Goal: Information Seeking & Learning: Learn about a topic

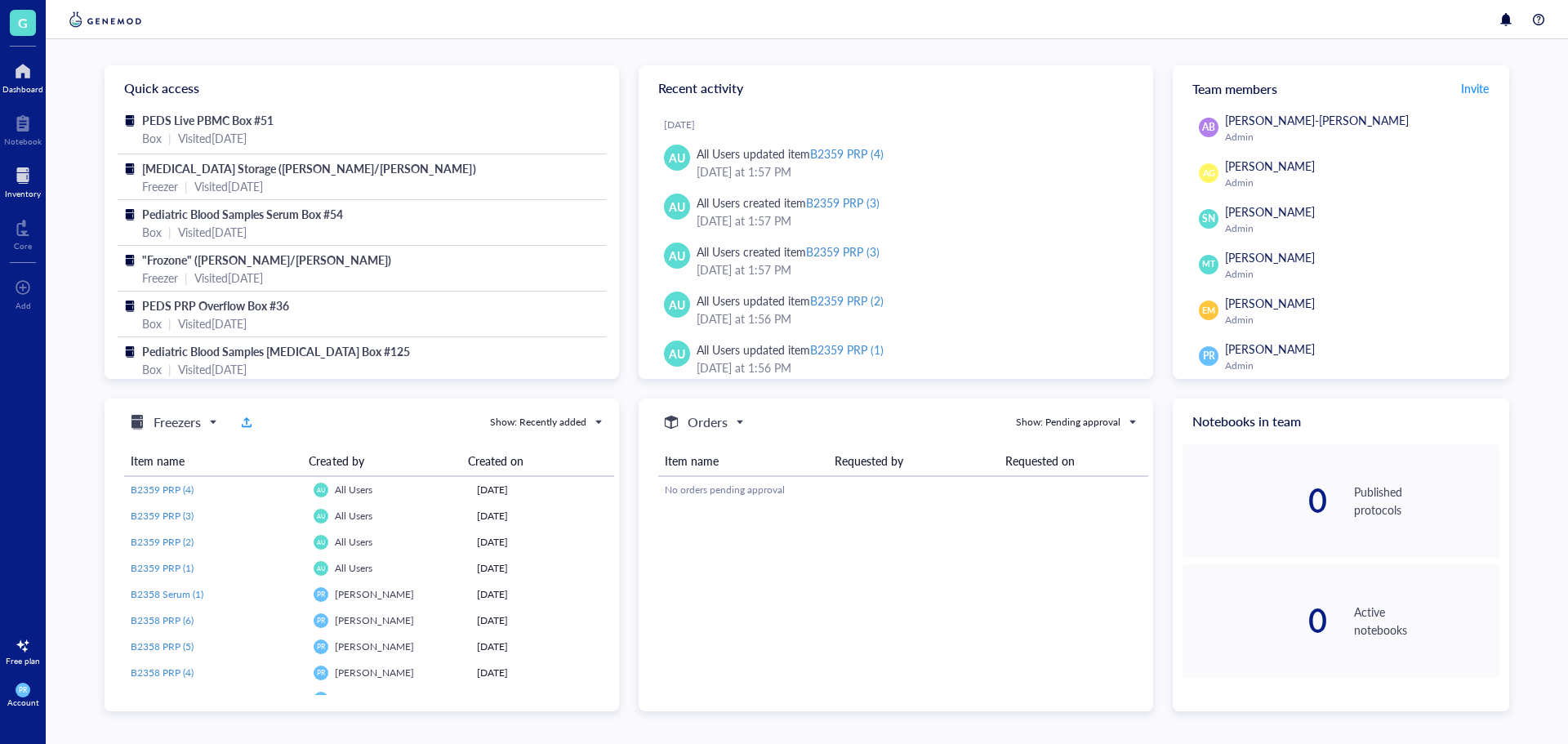
click at [20, 193] on div "Inventory" at bounding box center [22, 193] width 36 height 10
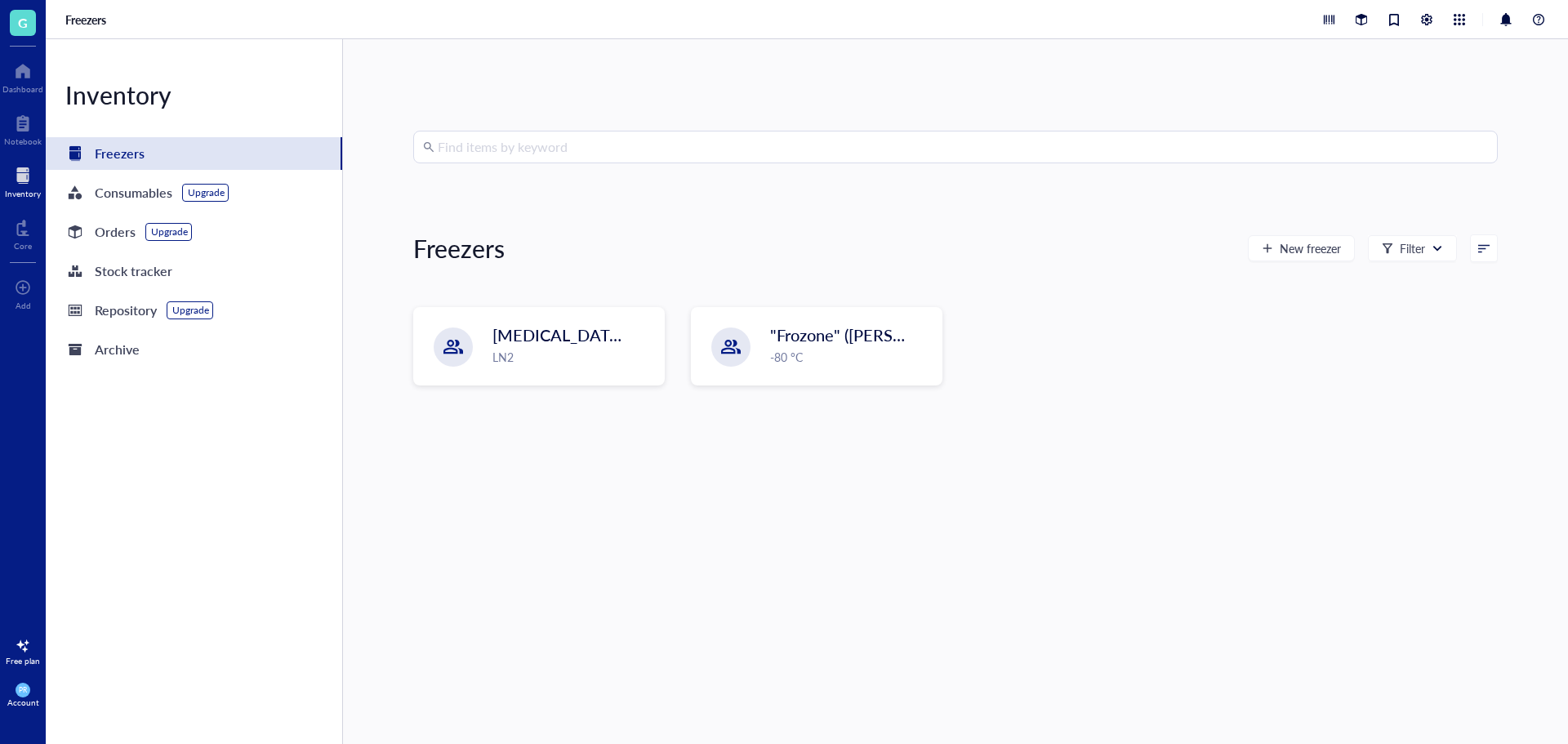
click at [556, 394] on div "[MEDICAL_DATA] Storage ([PERSON_NAME]/[PERSON_NAME]) LN2 "Frozone" ([PERSON_NAM…" at bounding box center [956, 359] width 1084 height 104
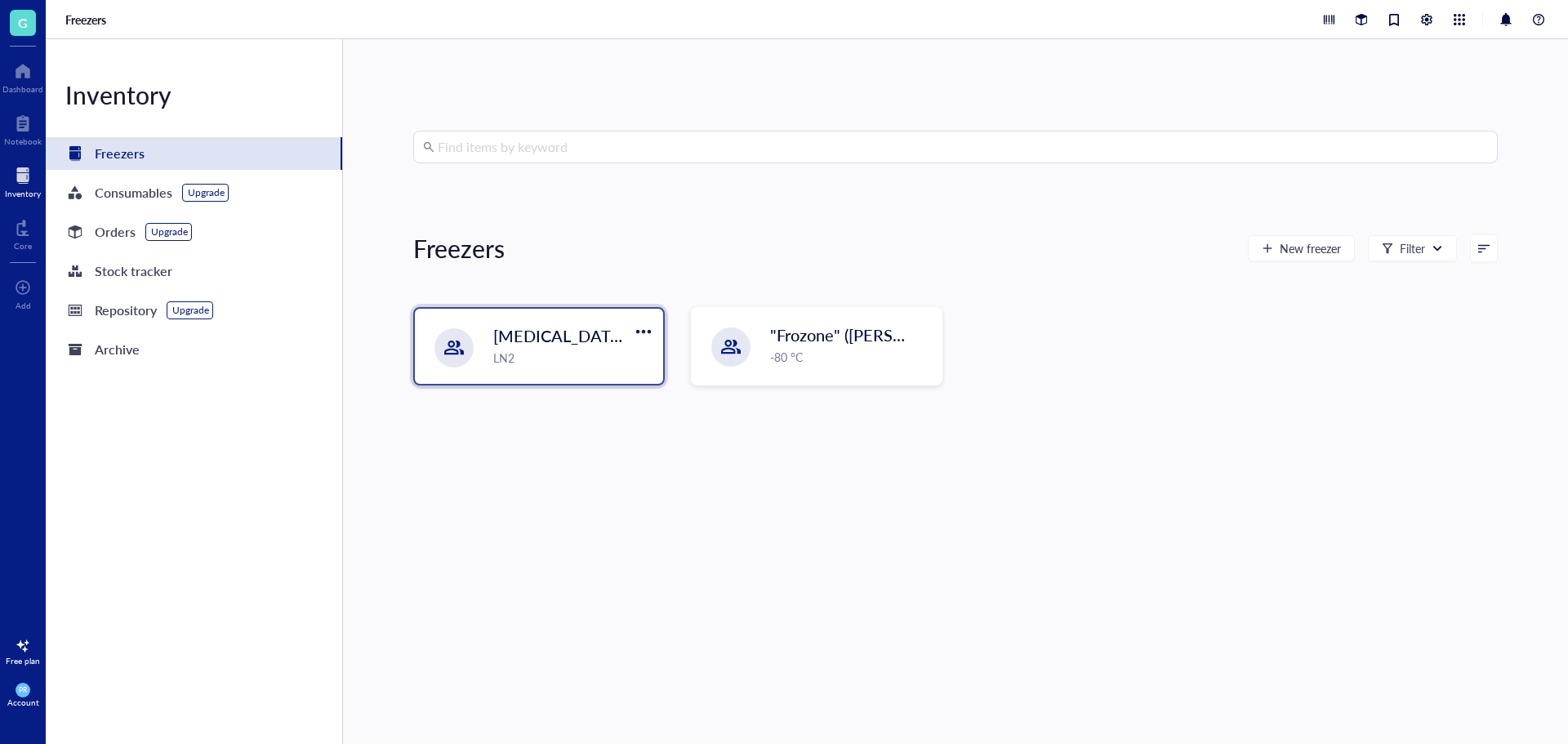
click at [556, 349] on div "LN2" at bounding box center [573, 358] width 160 height 18
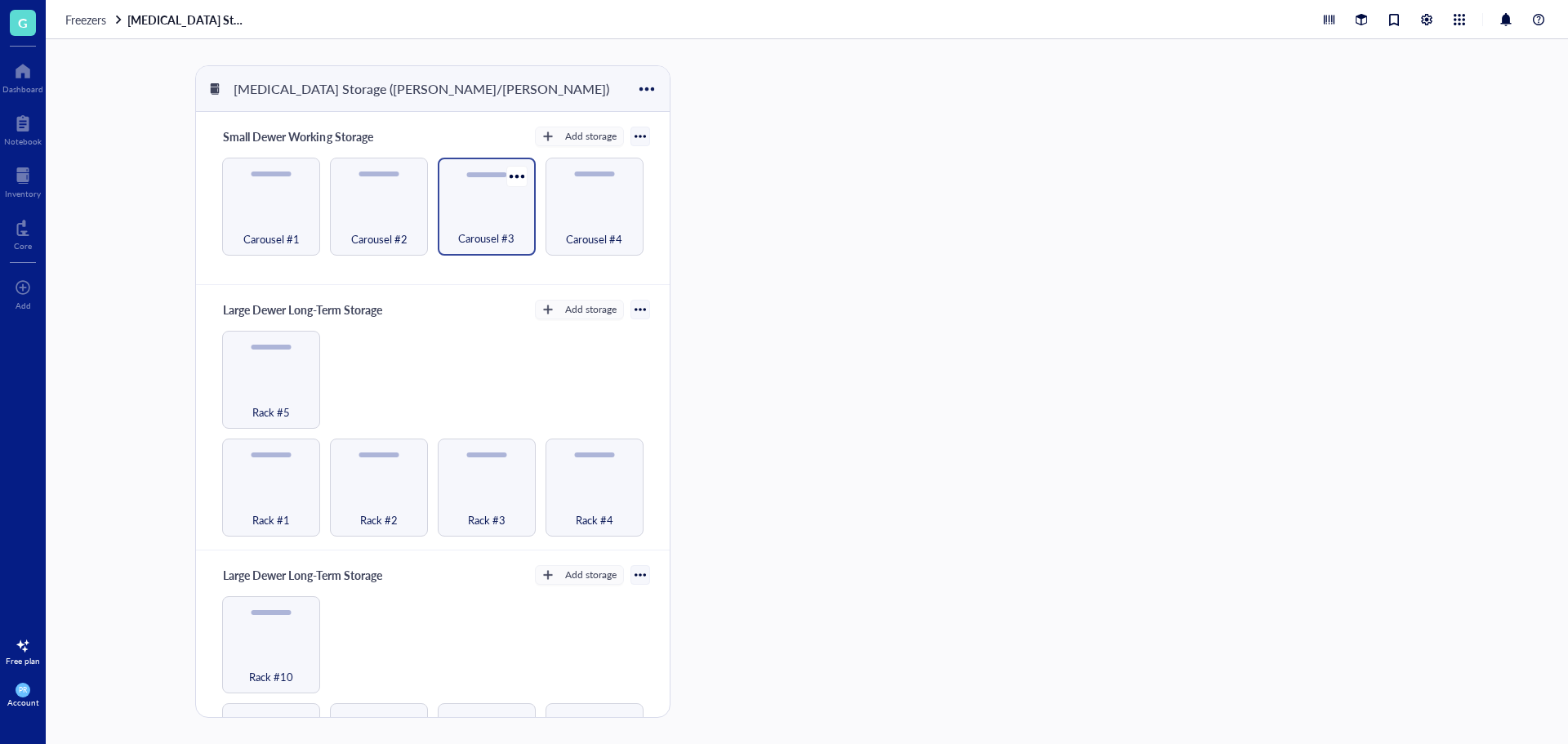
click at [458, 220] on div "Carousel #3" at bounding box center [487, 229] width 82 height 36
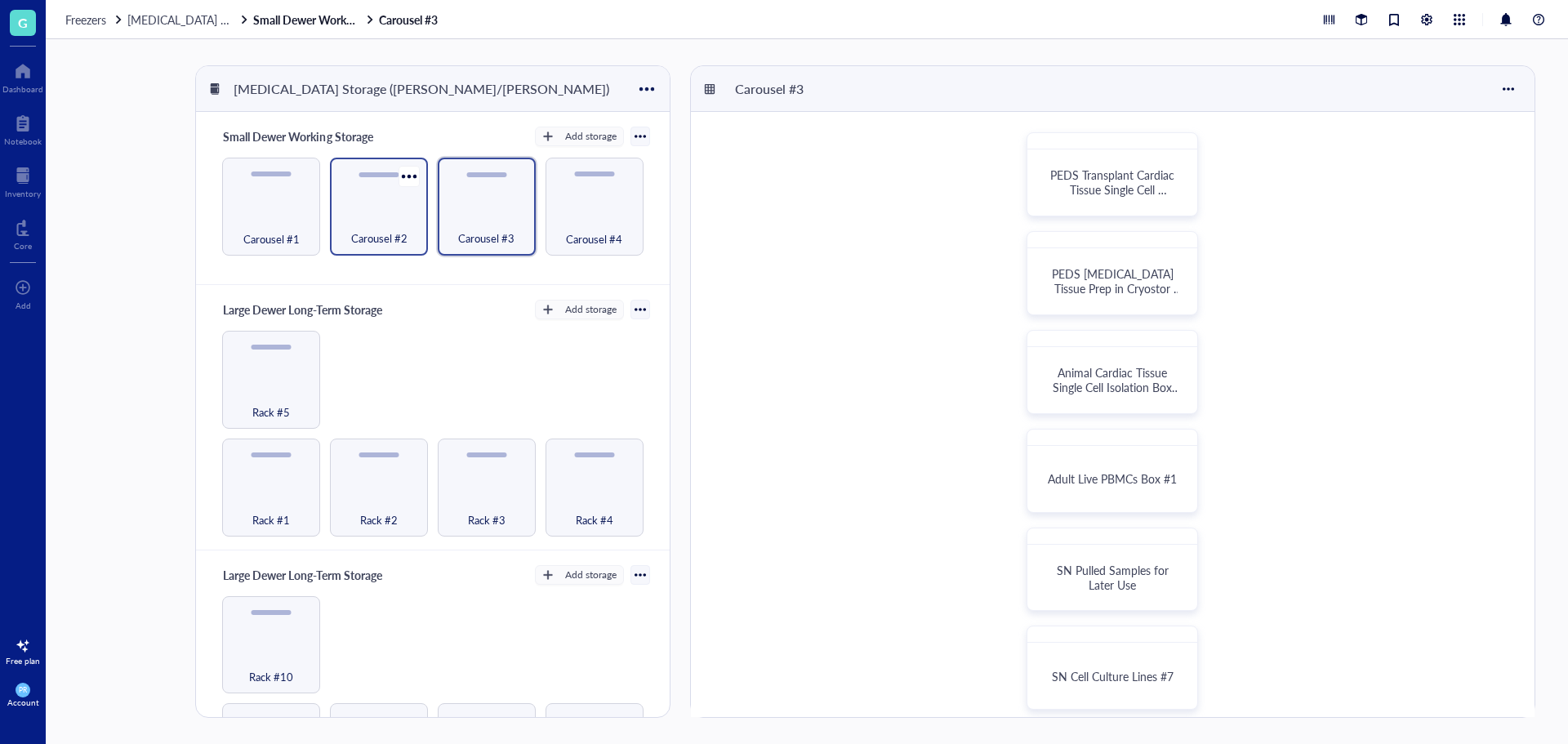
click at [392, 184] on div "Carousel #2" at bounding box center [378, 207] width 98 height 98
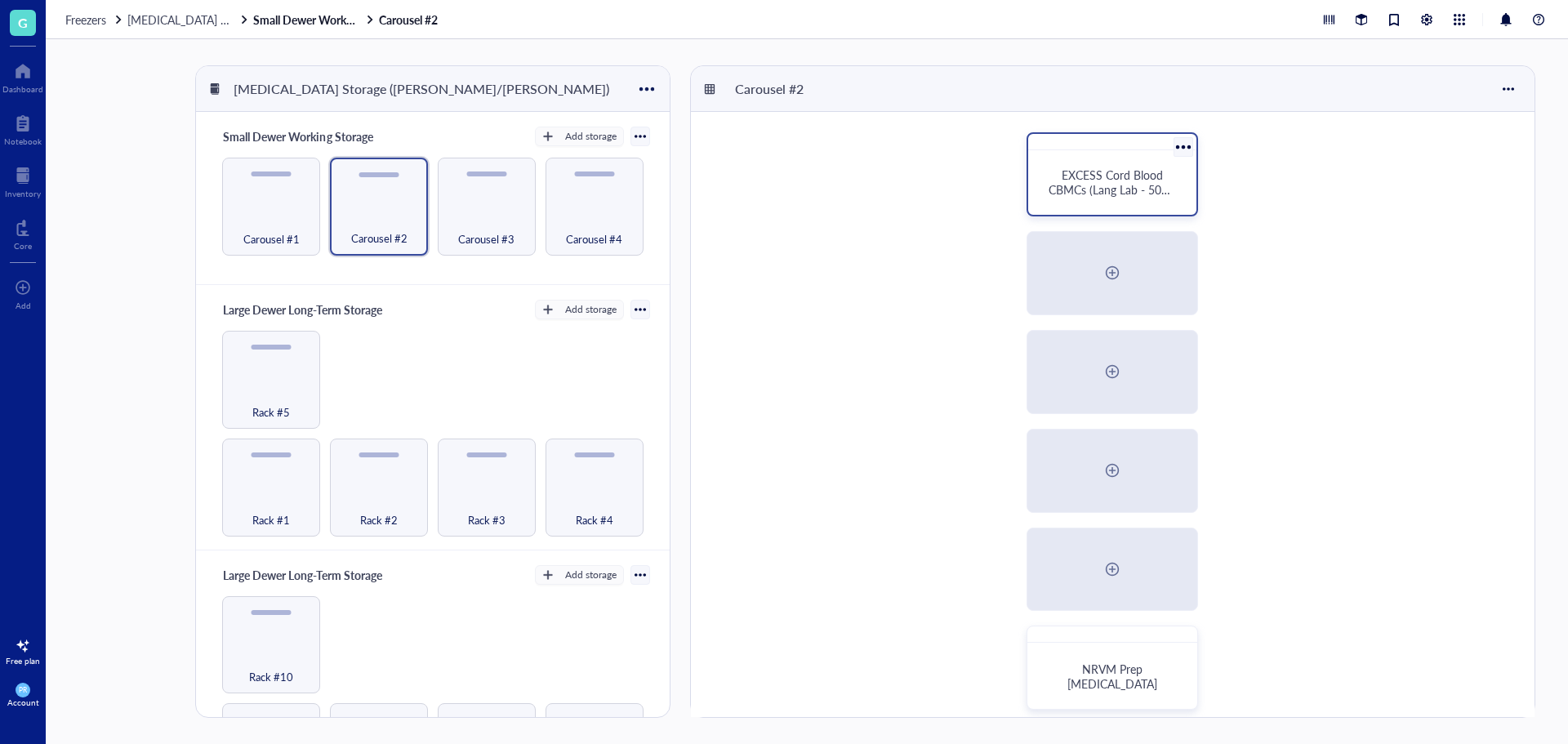
click at [1115, 174] on span "EXCESS Cord Blood CBMCs (Lang Lab - 50mL conicals)" at bounding box center [1114, 189] width 132 height 46
click at [1113, 660] on div "NRVM Prep [MEDICAL_DATA]" at bounding box center [1112, 676] width 155 height 52
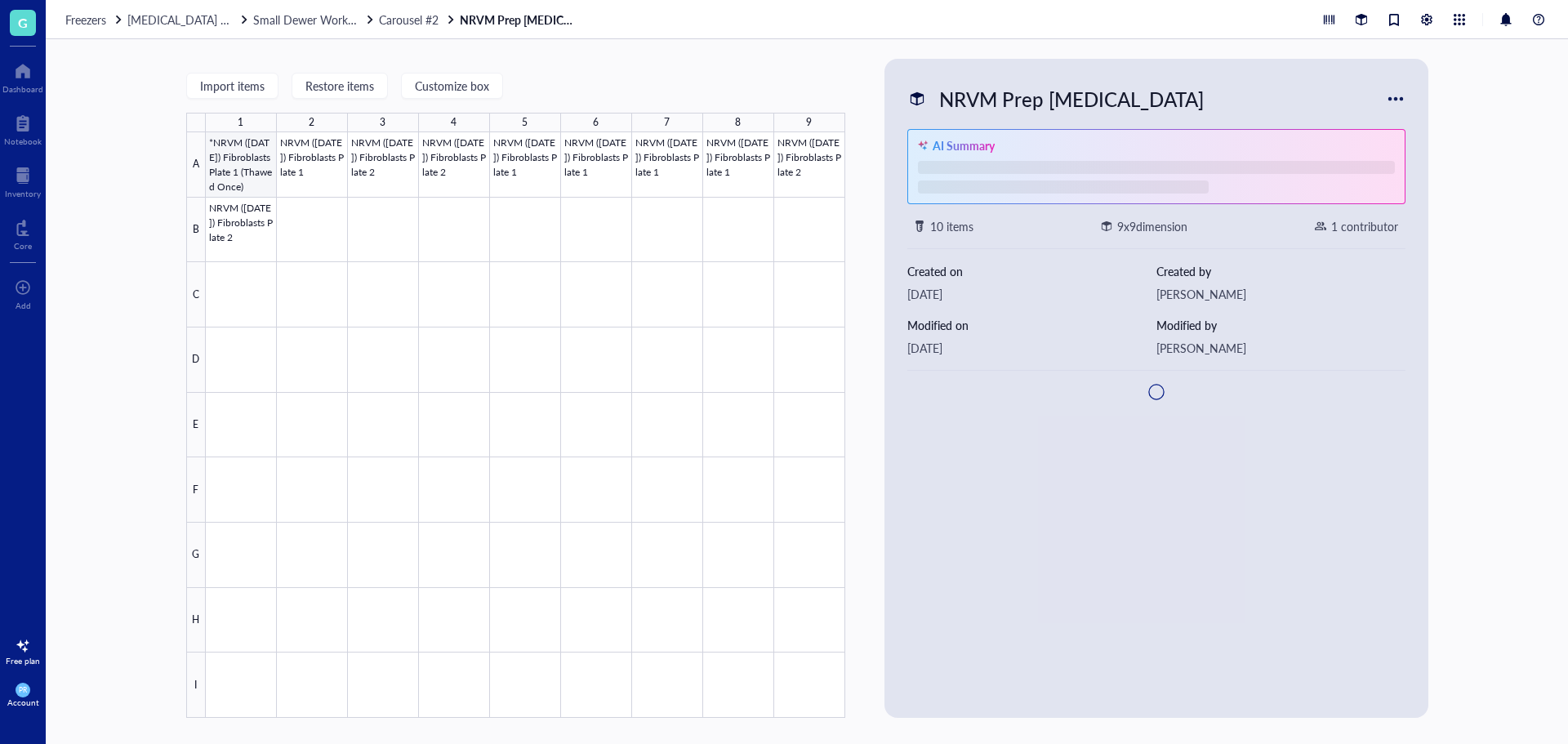
click at [258, 174] on div at bounding box center [526, 425] width 640 height 585
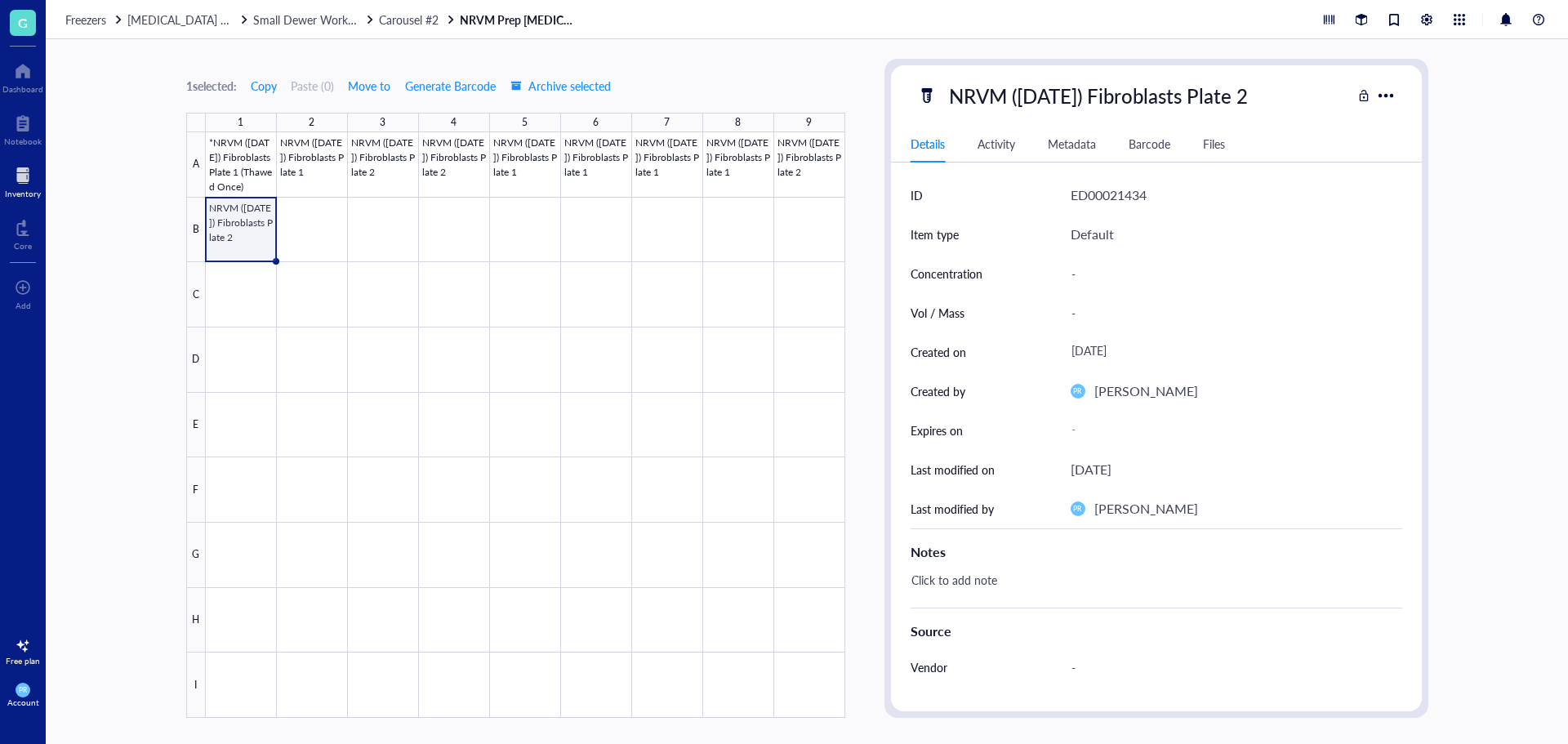
click at [36, 182] on div at bounding box center [22, 176] width 36 height 26
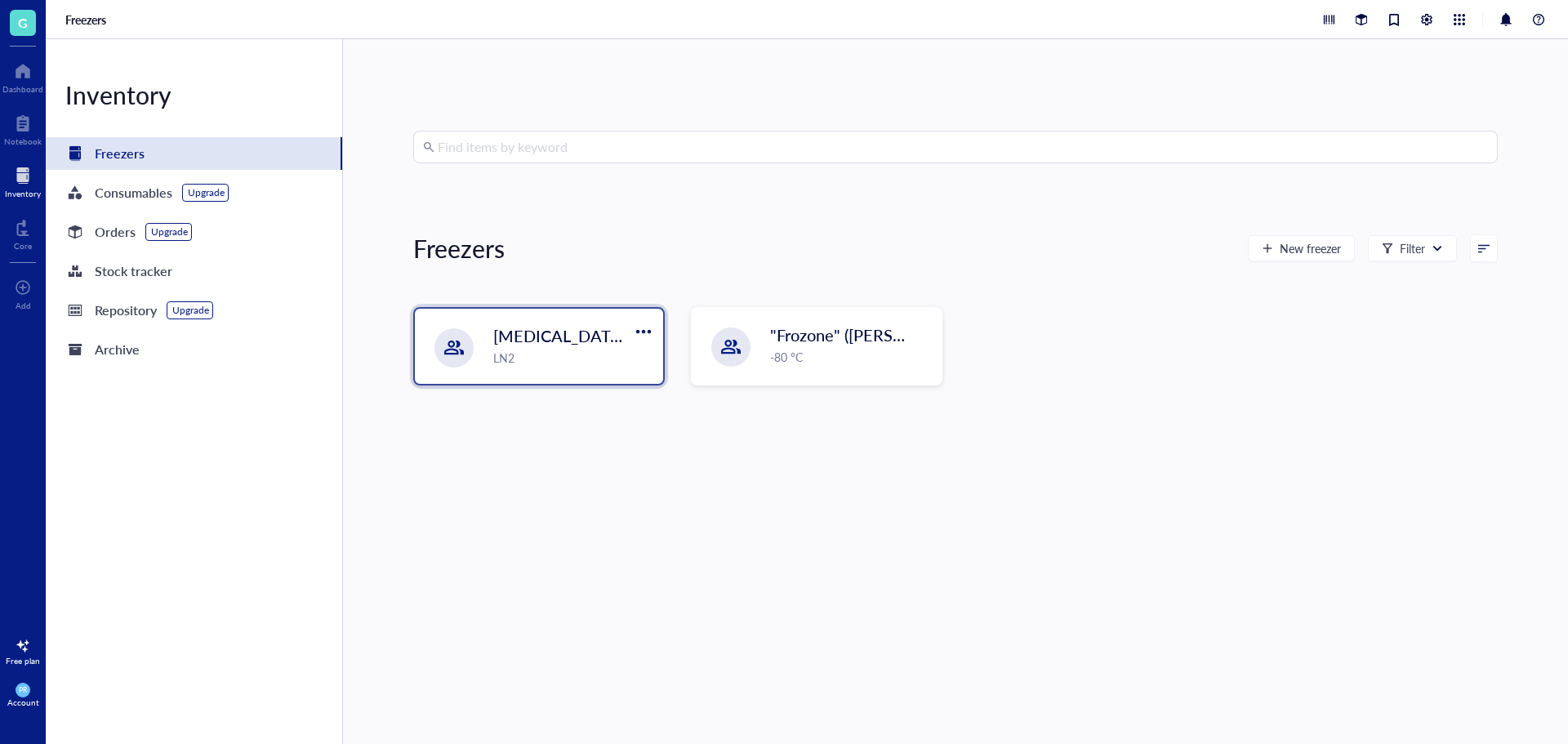
click at [630, 370] on div "[MEDICAL_DATA] Storage ([PERSON_NAME]/[PERSON_NAME]) LN2" at bounding box center [538, 346] width 249 height 75
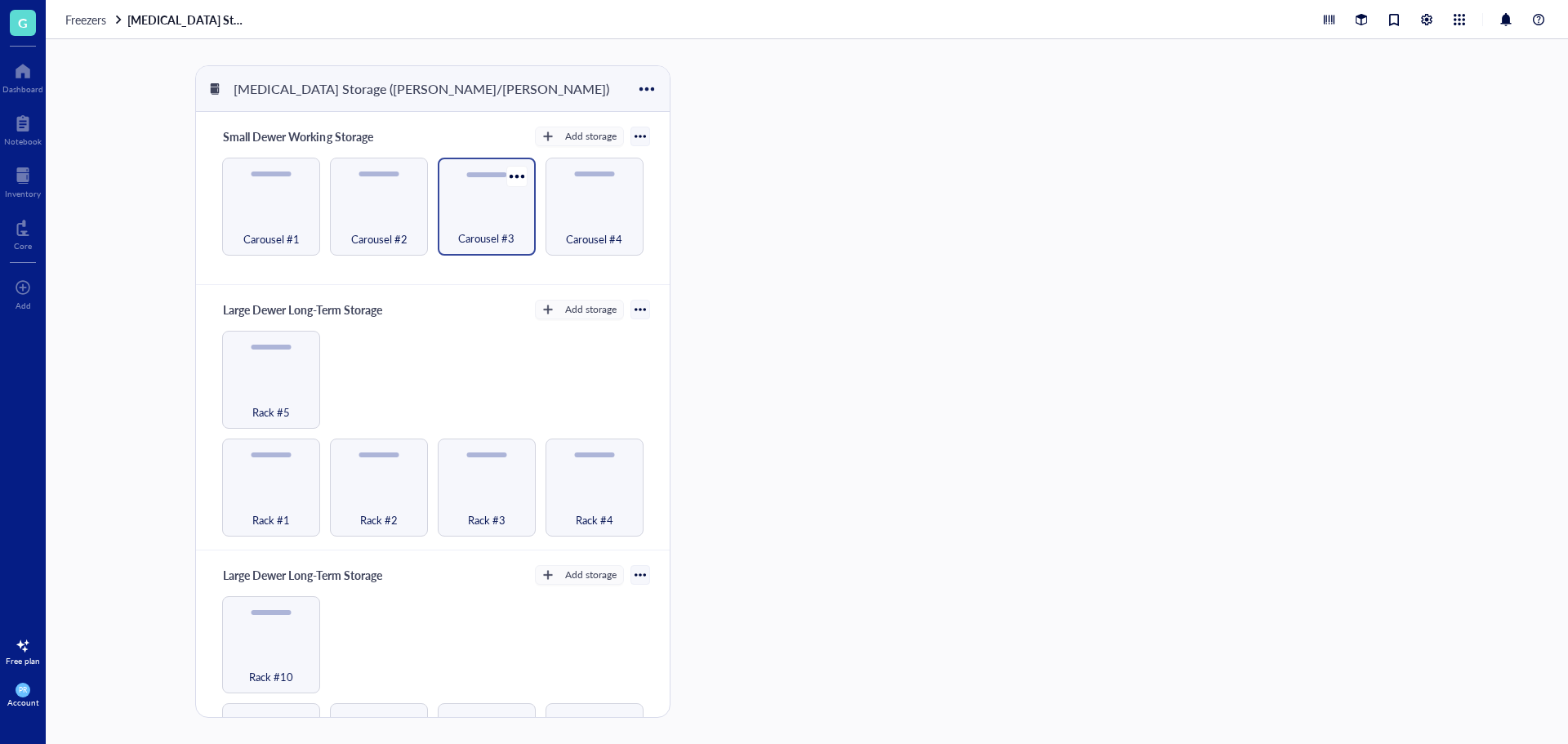
click at [491, 239] on span "Carousel #3" at bounding box center [487, 238] width 57 height 18
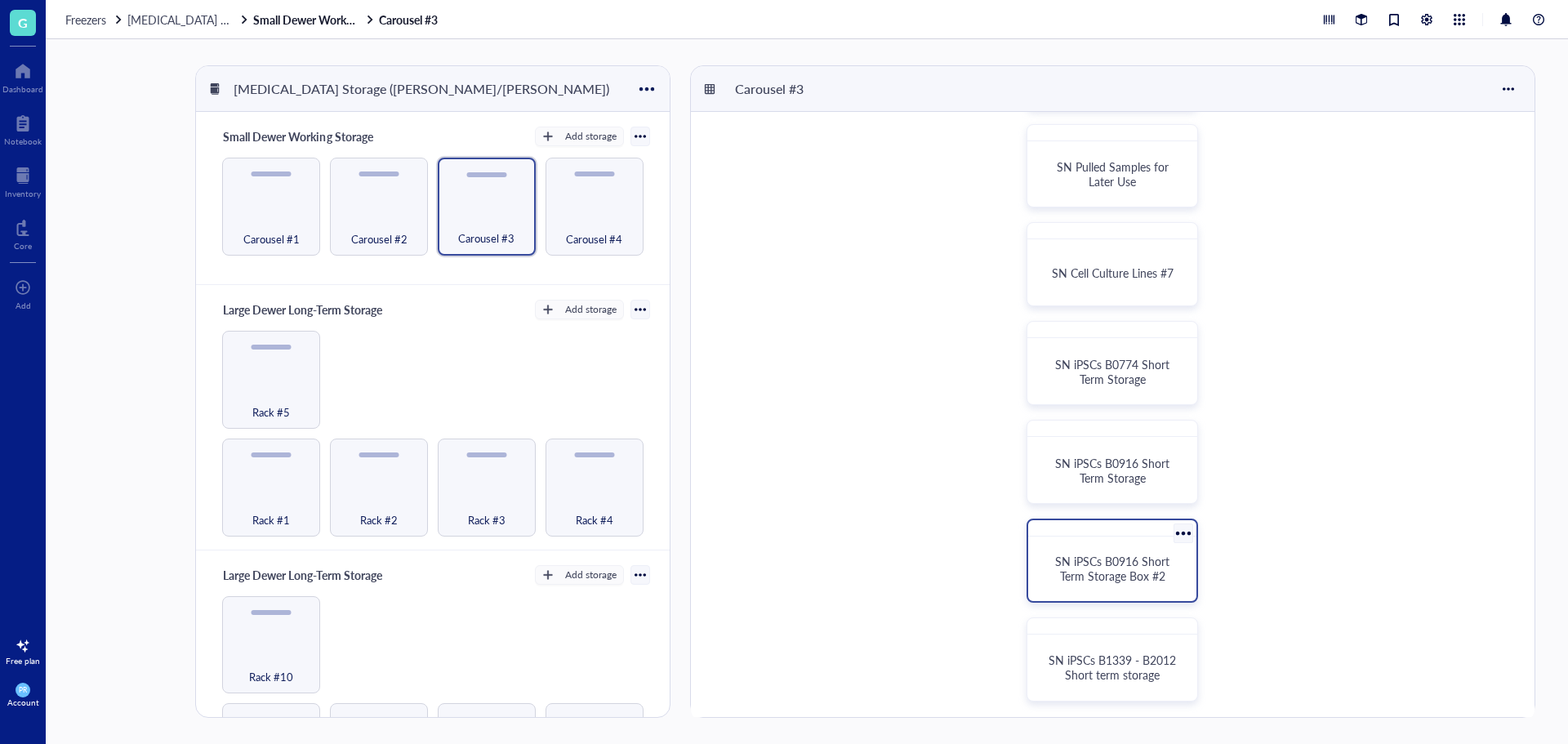
scroll to position [409, 0]
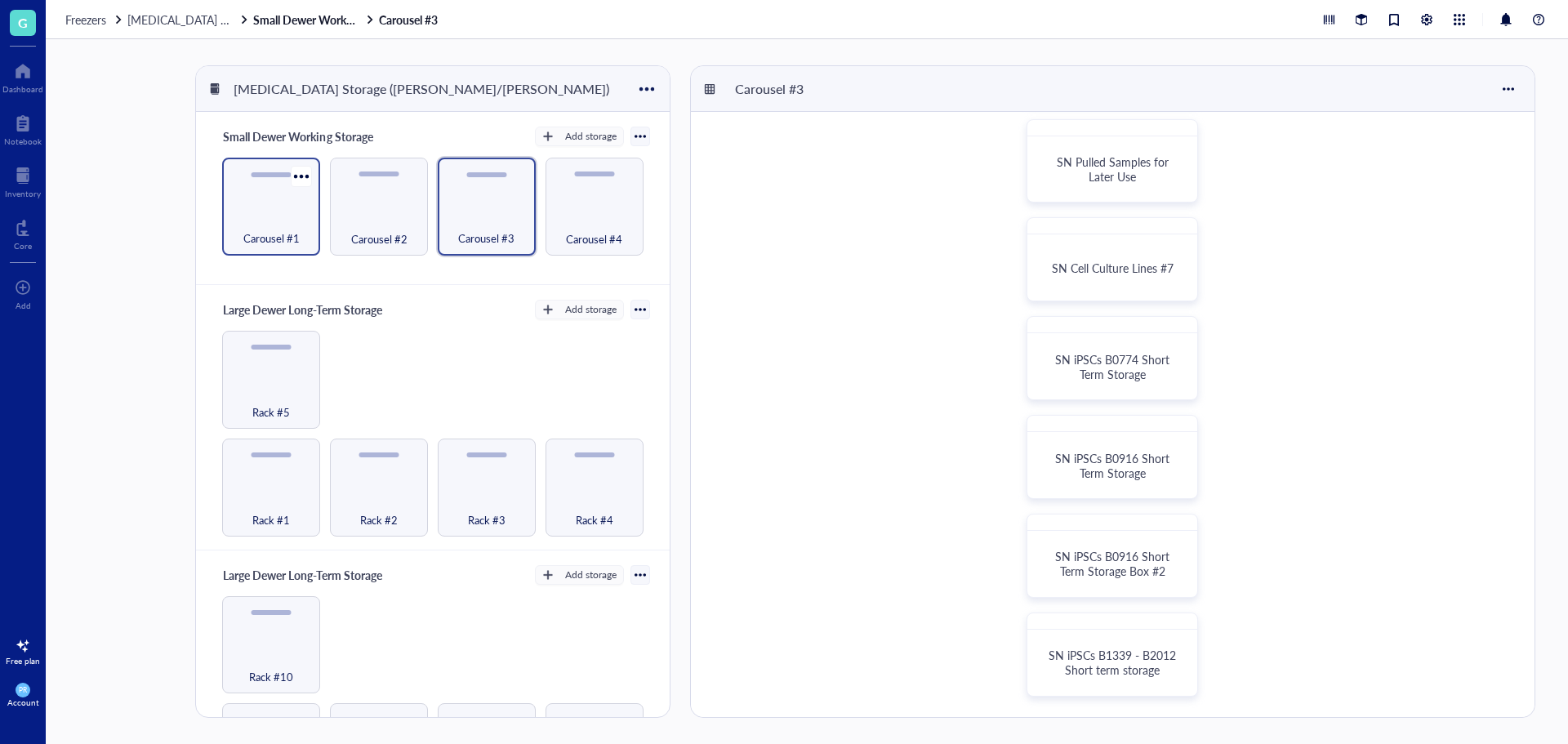
click at [283, 239] on span "Carousel #1" at bounding box center [272, 238] width 57 height 18
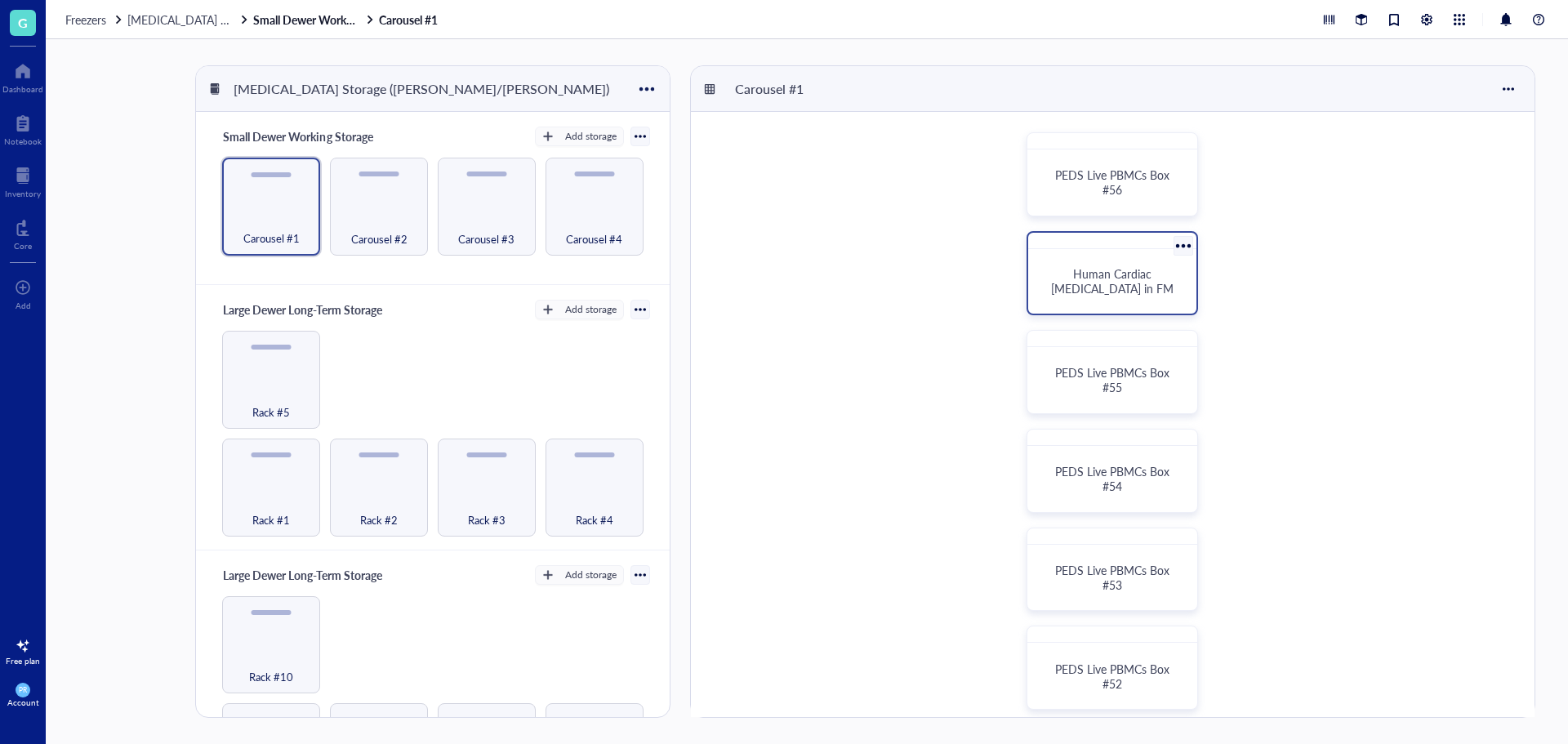
click at [1134, 269] on span "Human Cardiac [MEDICAL_DATA] in FM" at bounding box center [1113, 281] width 123 height 31
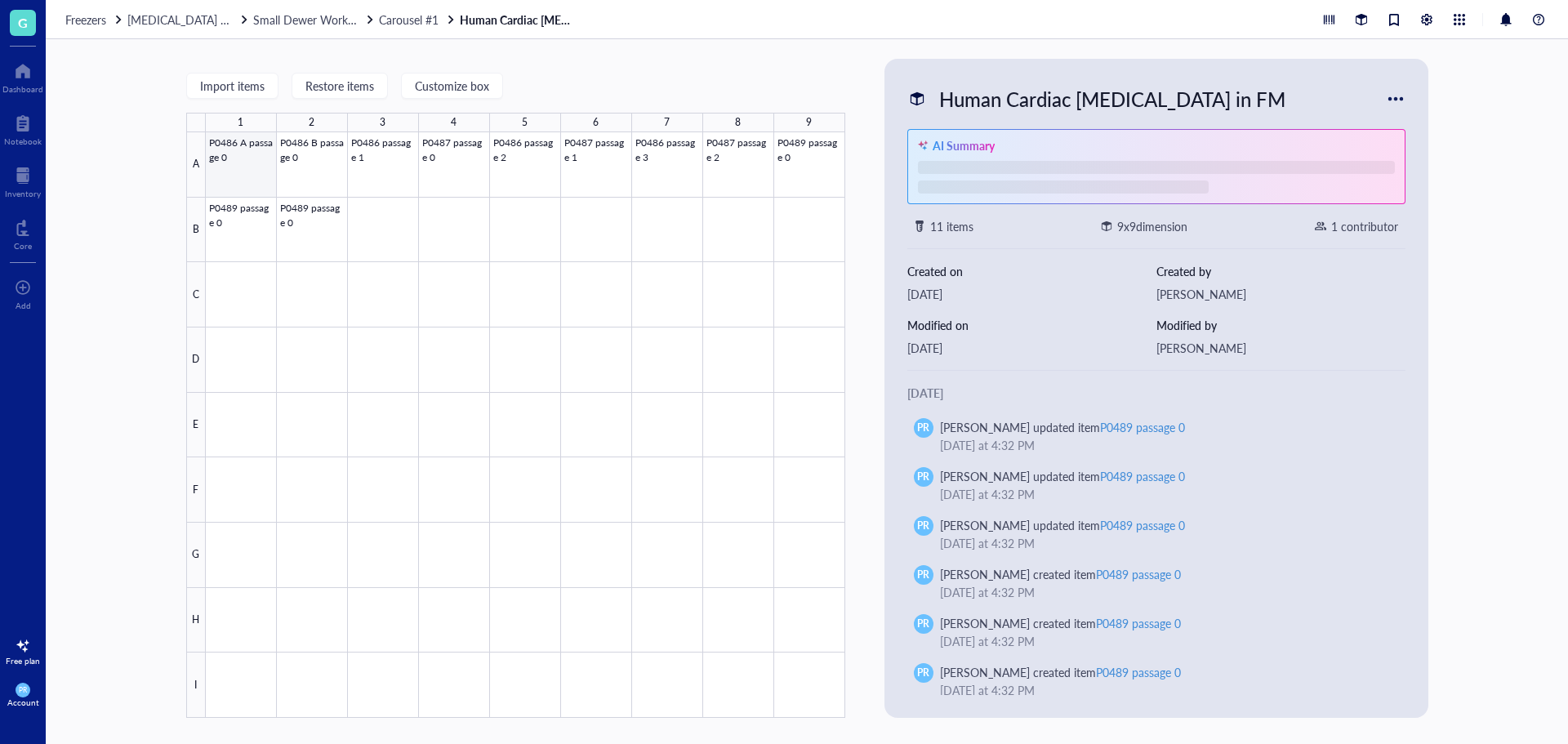
click at [251, 177] on div at bounding box center [526, 425] width 640 height 585
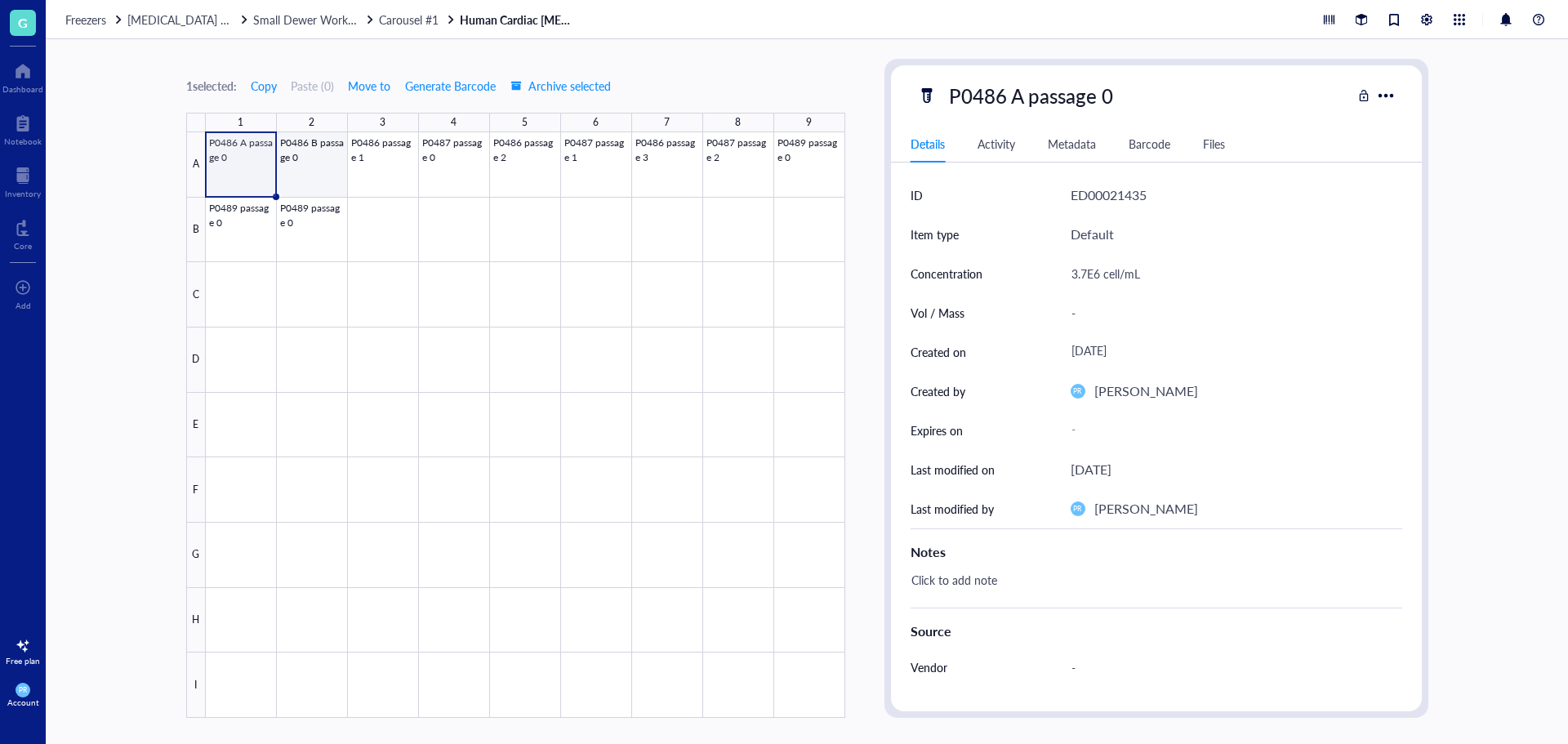
click at [289, 190] on div at bounding box center [526, 425] width 640 height 585
click at [374, 194] on div at bounding box center [526, 425] width 640 height 585
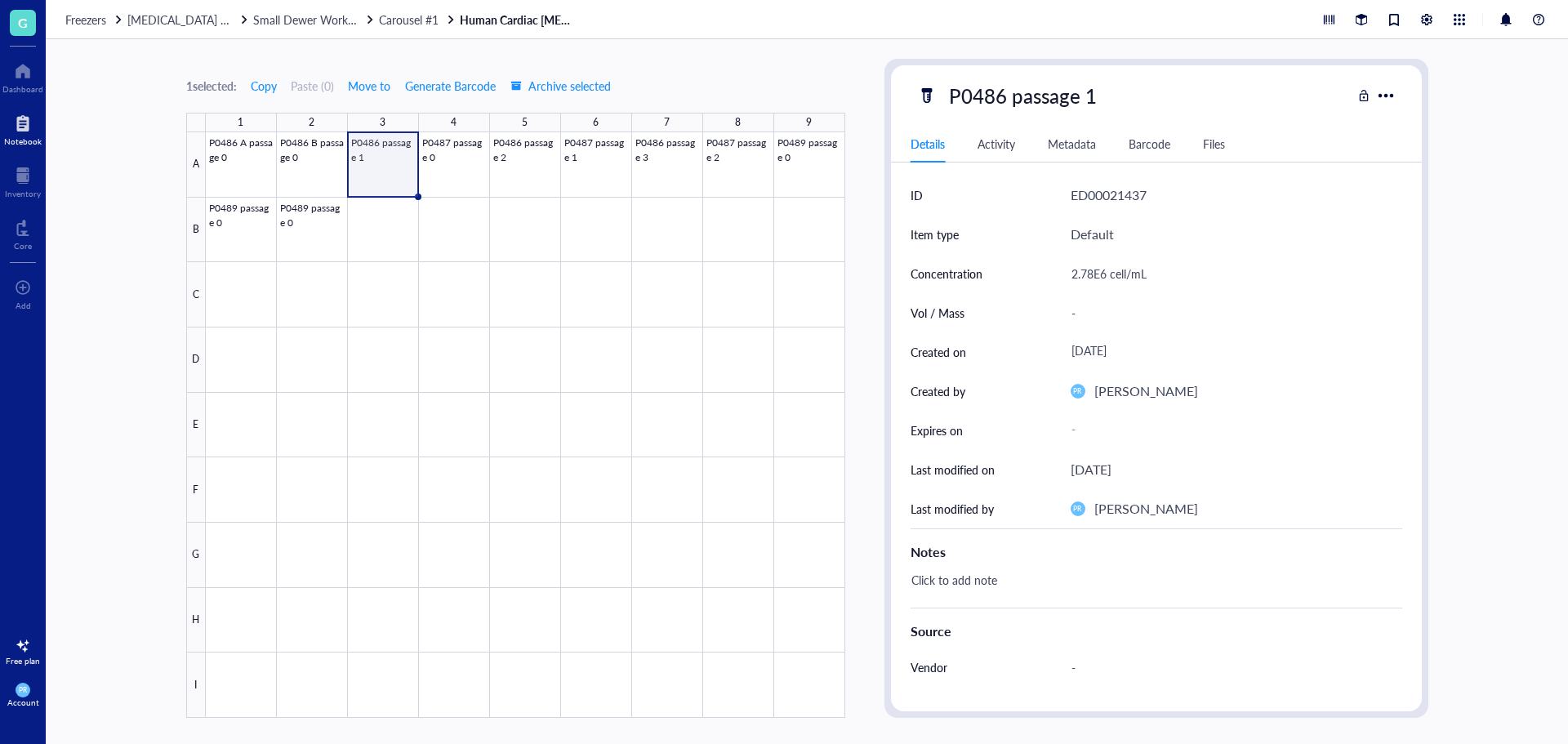
click at [30, 118] on div at bounding box center [22, 123] width 38 height 26
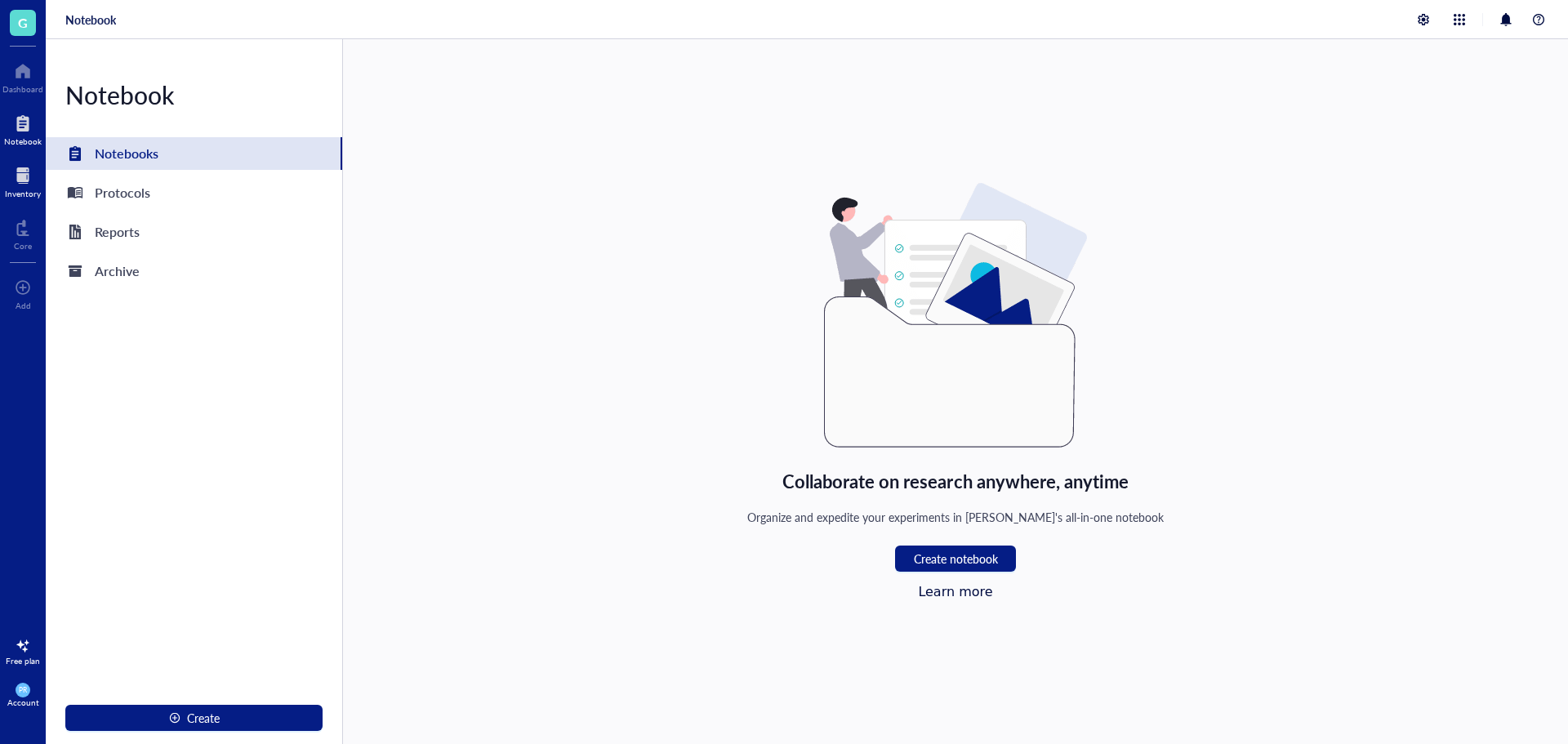
click at [34, 196] on div "Inventory" at bounding box center [22, 193] width 36 height 10
